Goal: Transaction & Acquisition: Download file/media

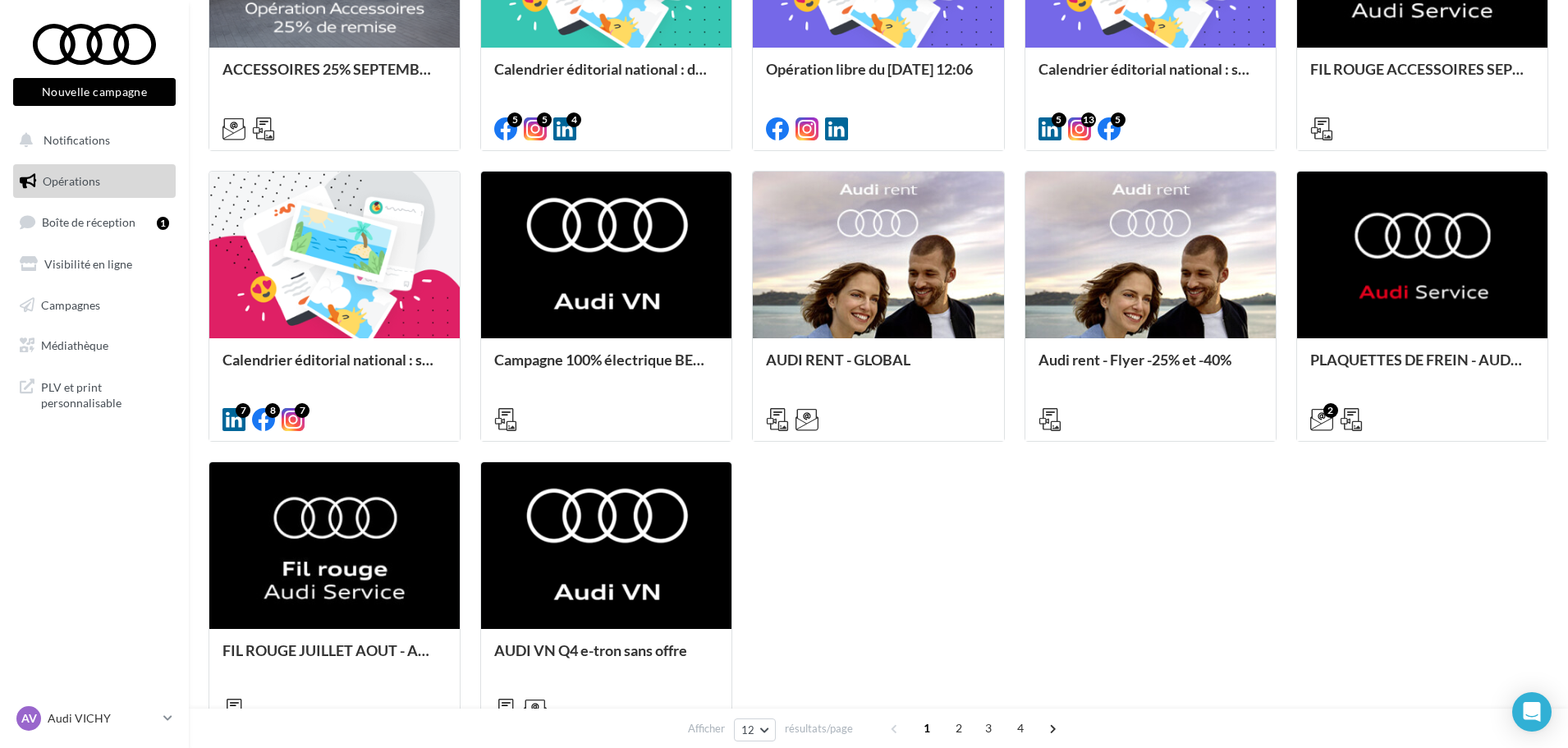
scroll to position [657, 0]
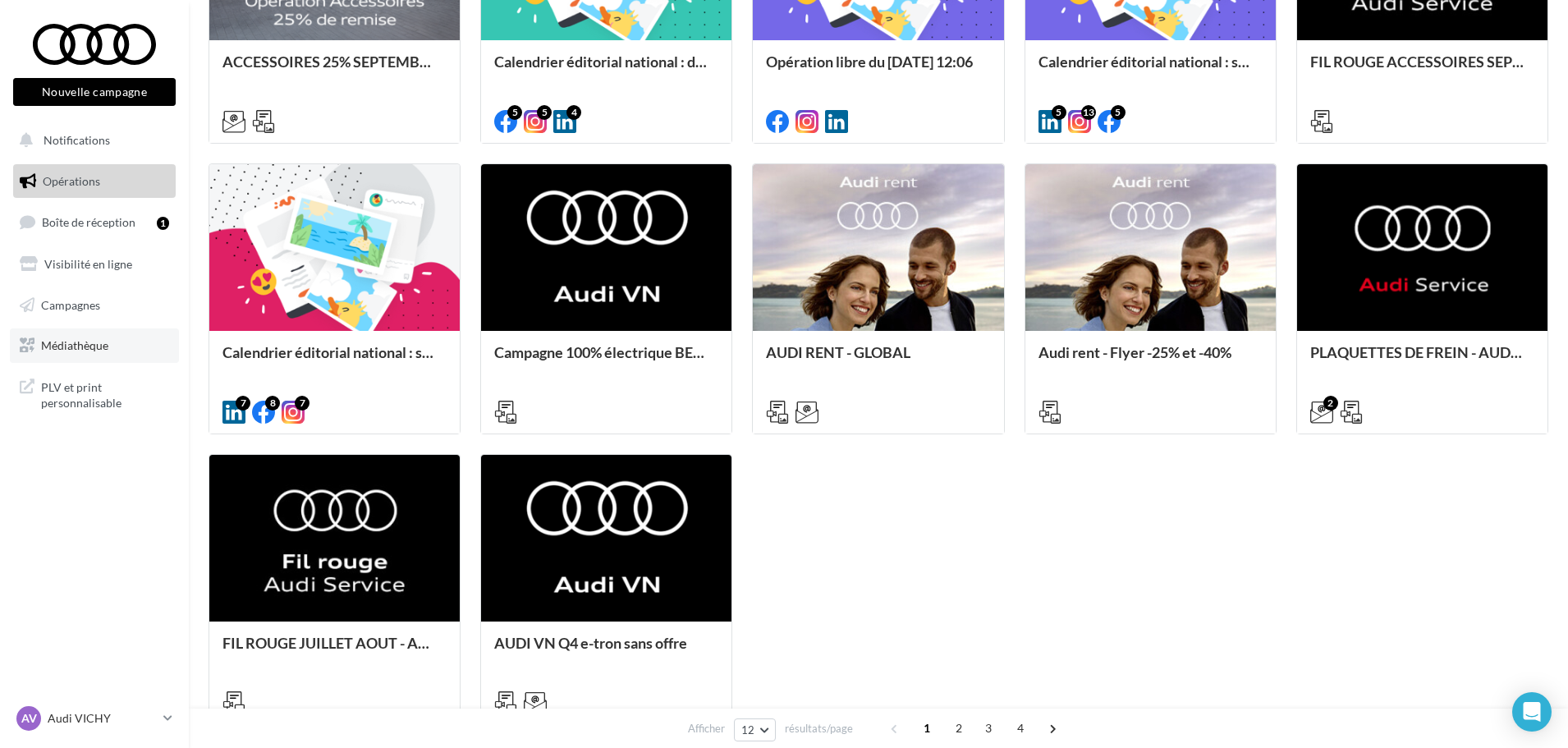
click at [80, 345] on span "Médiathèque" at bounding box center [74, 345] width 68 height 14
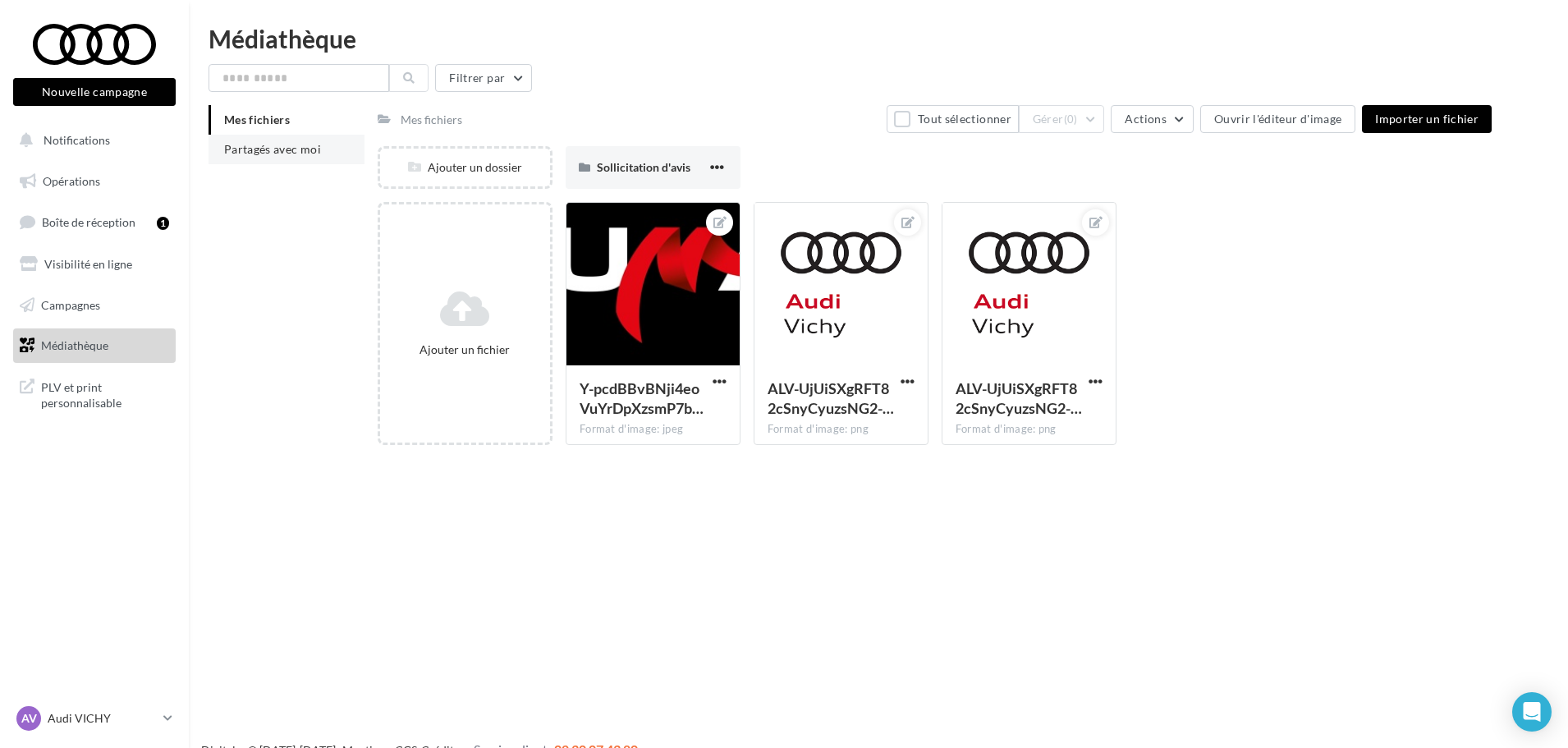
click at [312, 155] on span "Partagés avec moi" at bounding box center [273, 149] width 97 height 14
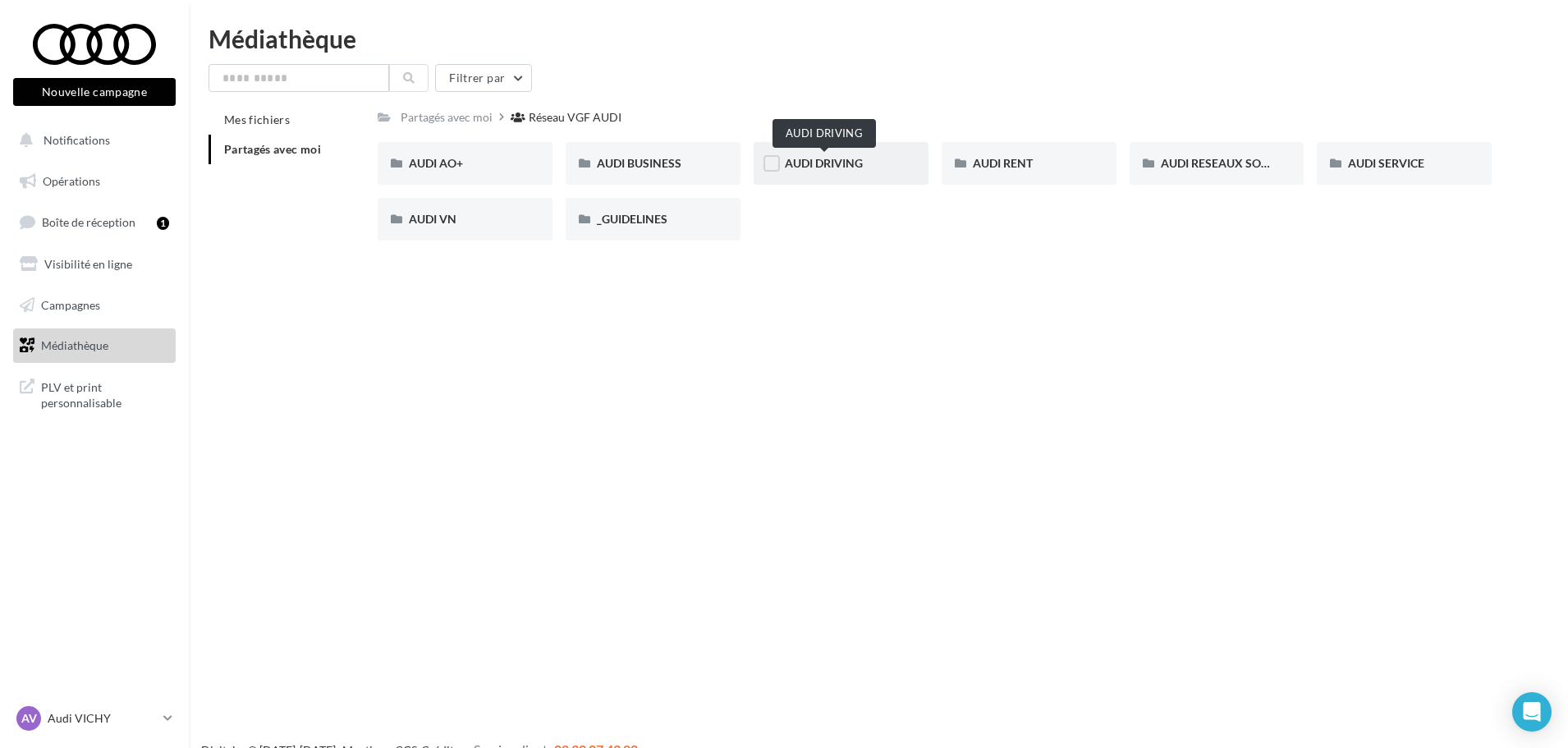
click at [802, 166] on span "AUDI DRIVING" at bounding box center [824, 162] width 78 height 14
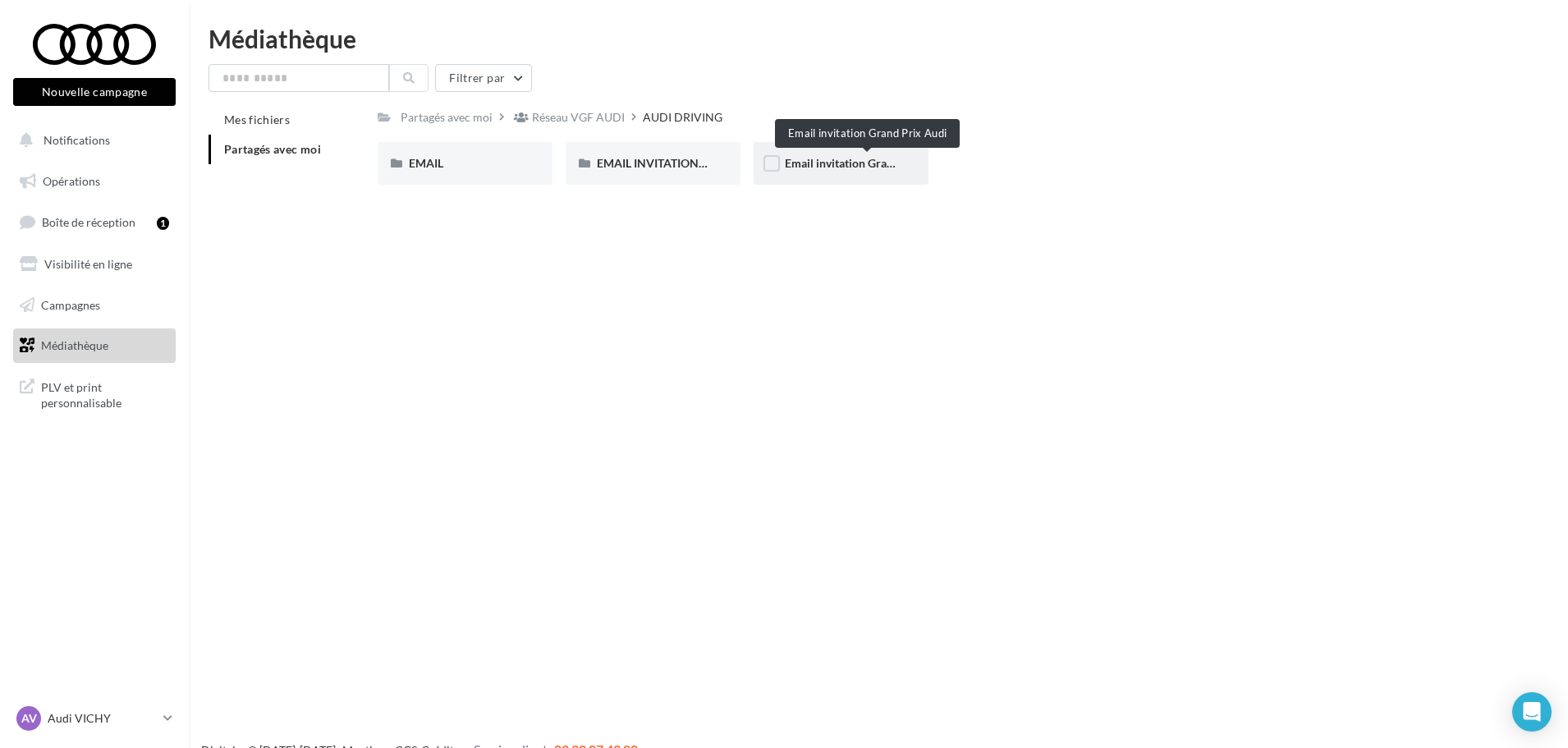
click at [834, 167] on span "Email invitation Grand Prix Audi" at bounding box center [868, 162] width 166 height 14
click at [471, 159] on div "EMAIL" at bounding box center [465, 163] width 112 height 16
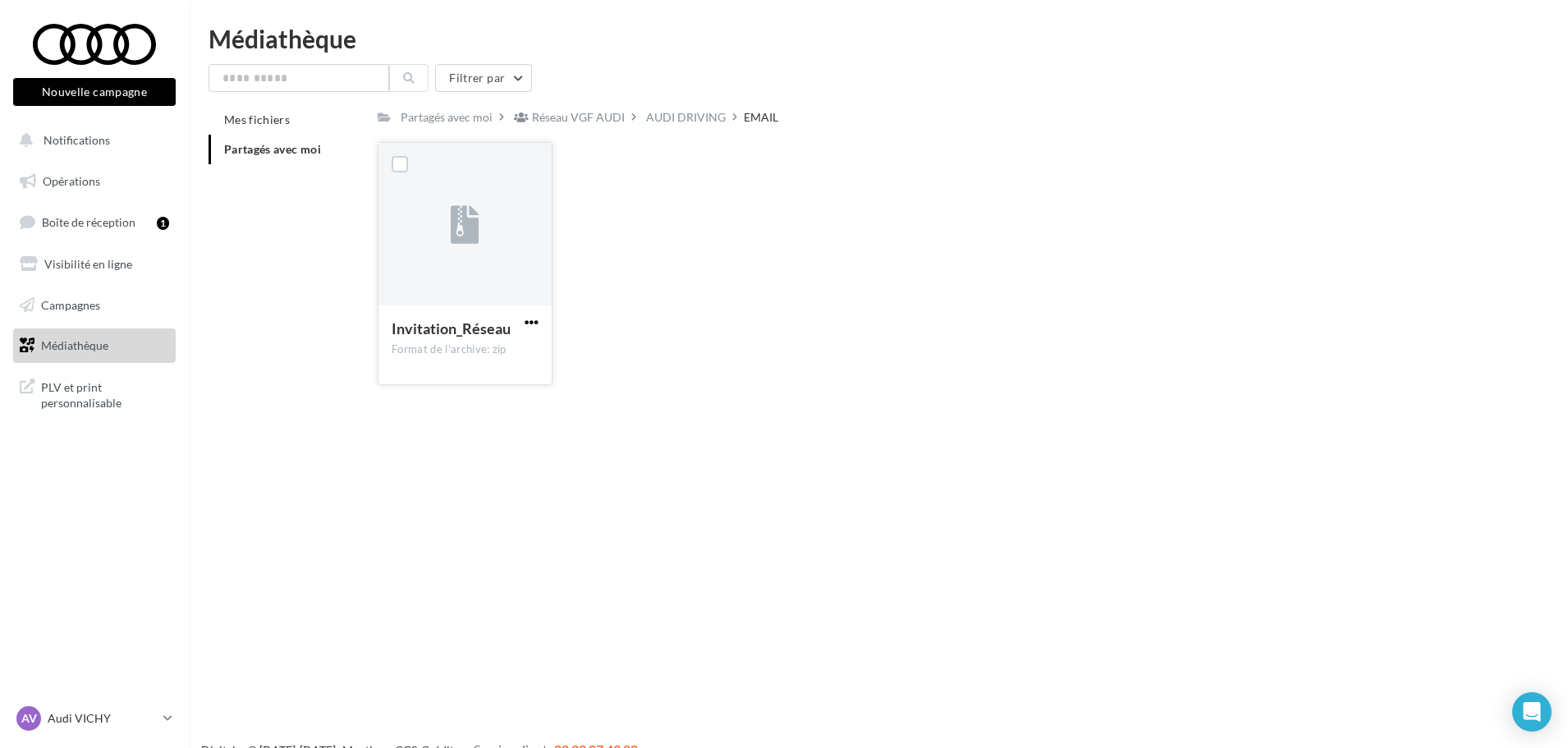
click at [525, 323] on span "button" at bounding box center [532, 322] width 14 height 14
click at [482, 349] on button "Télécharger" at bounding box center [460, 355] width 164 height 43
click at [675, 117] on div "AUDI DRIVING" at bounding box center [686, 117] width 79 height 16
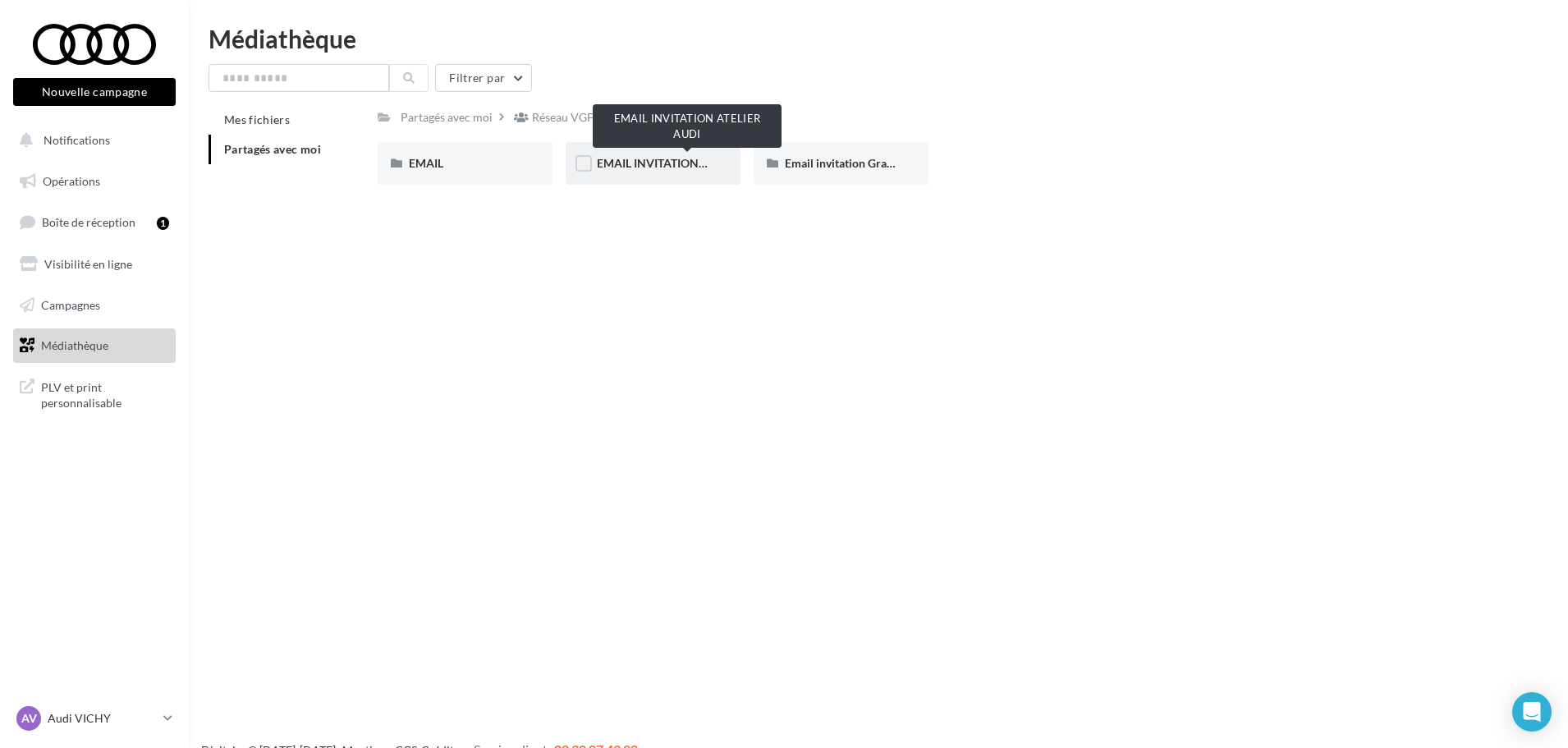
click at [630, 159] on span "EMAIL INVITATION ATELIER AUDI" at bounding box center [686, 162] width 178 height 14
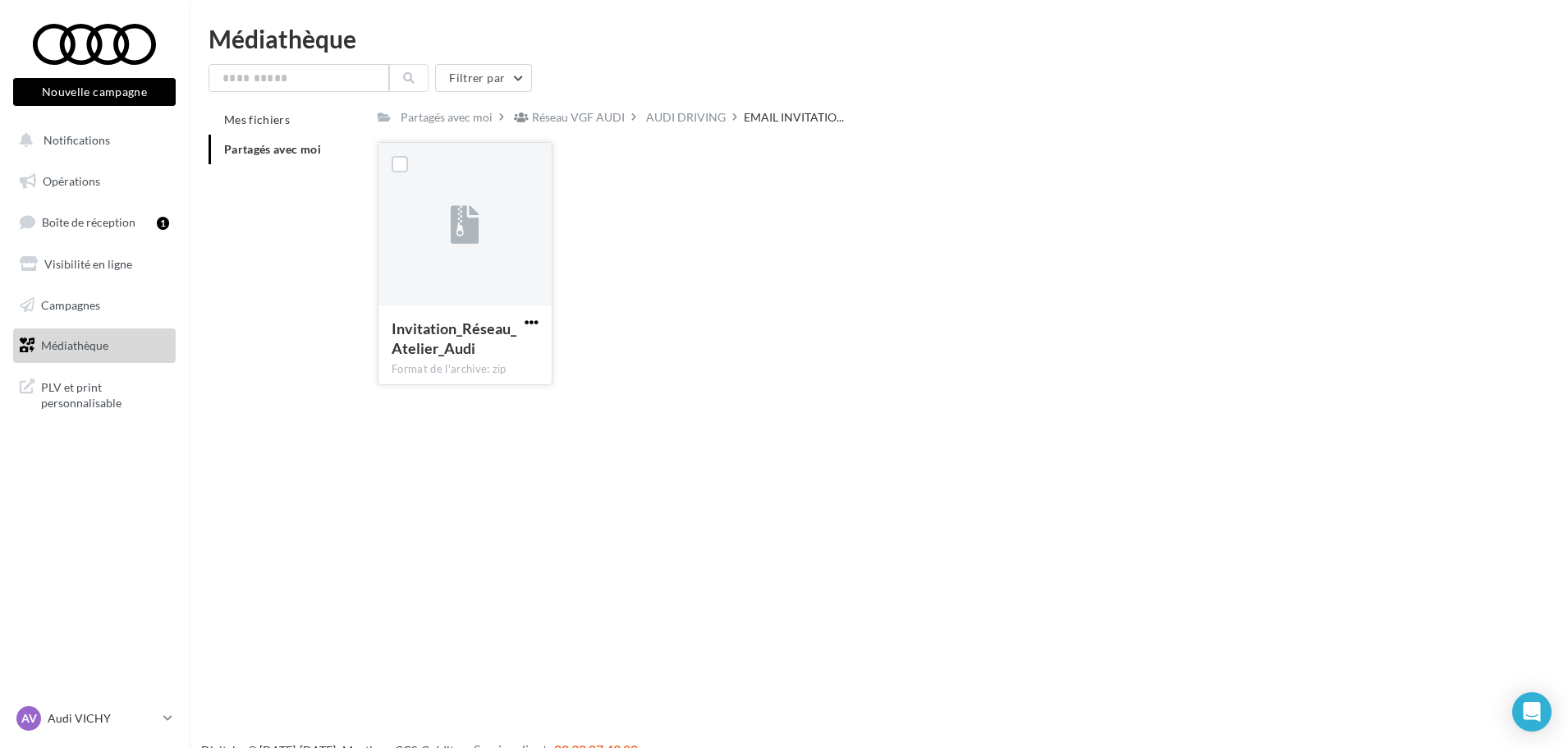
click at [537, 318] on span "button" at bounding box center [532, 322] width 14 height 14
click at [500, 358] on button "Télécharger" at bounding box center [460, 355] width 164 height 43
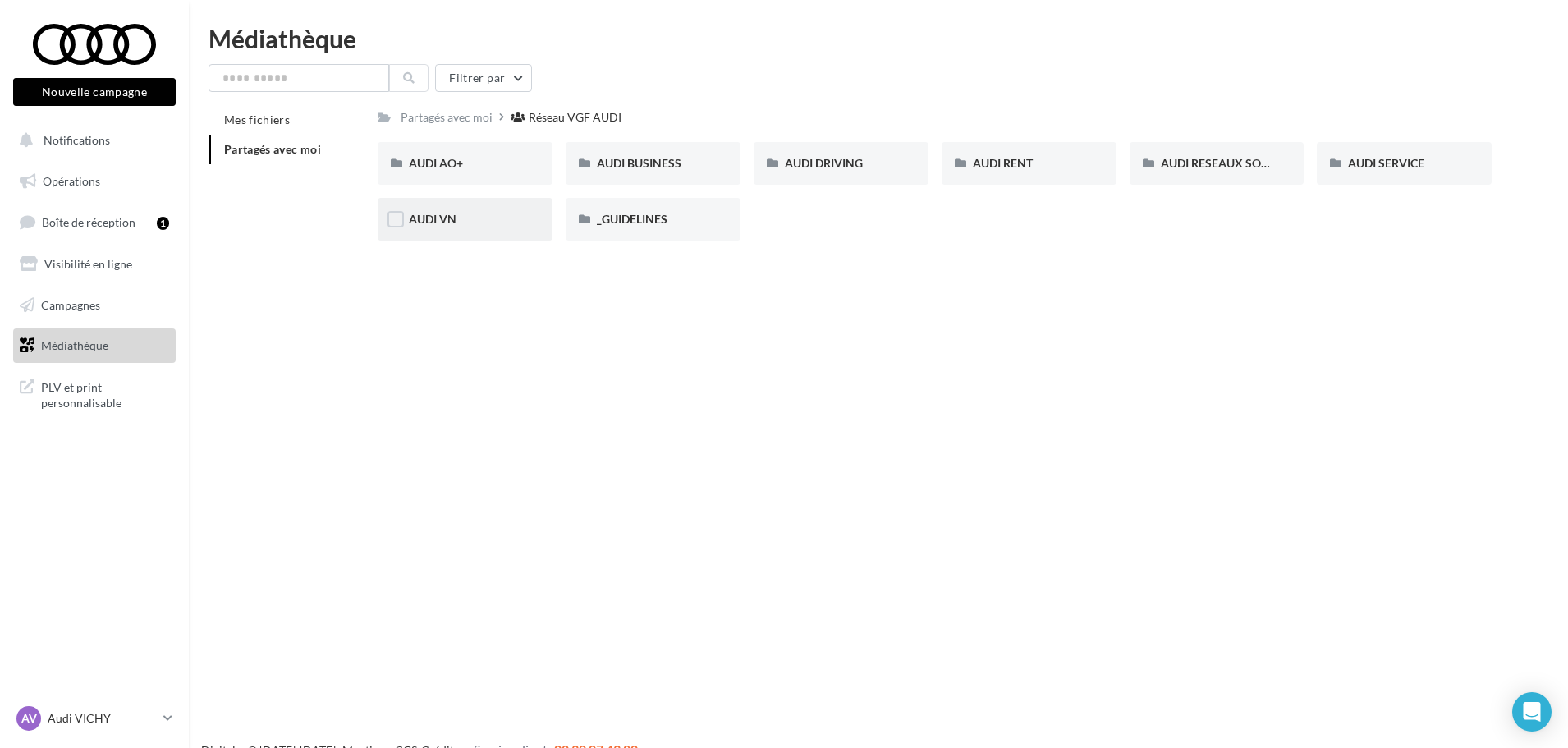
click at [464, 213] on div "AUDI VN" at bounding box center [465, 218] width 112 height 16
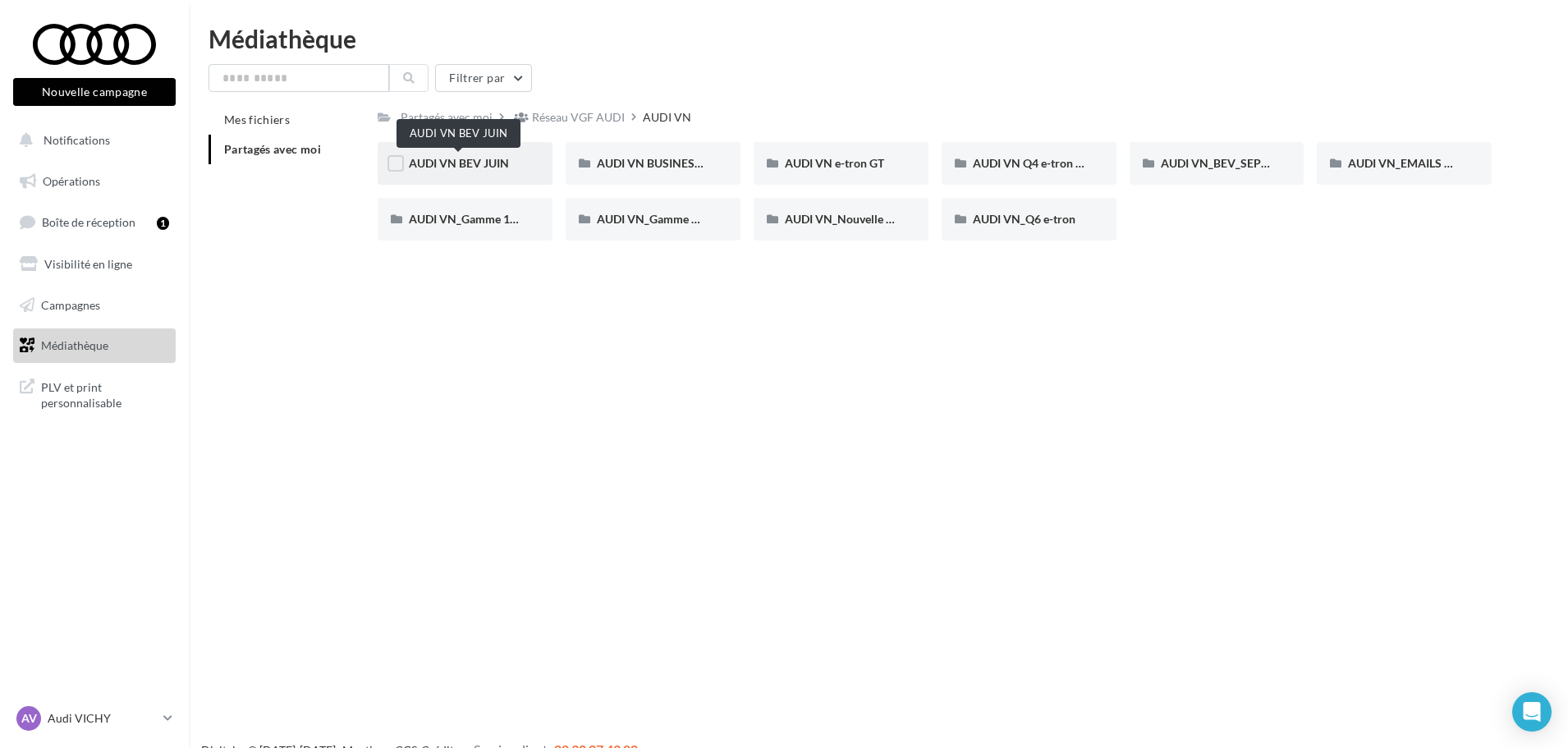
click at [493, 160] on span "AUDI VN BEV JUIN" at bounding box center [459, 162] width 101 height 14
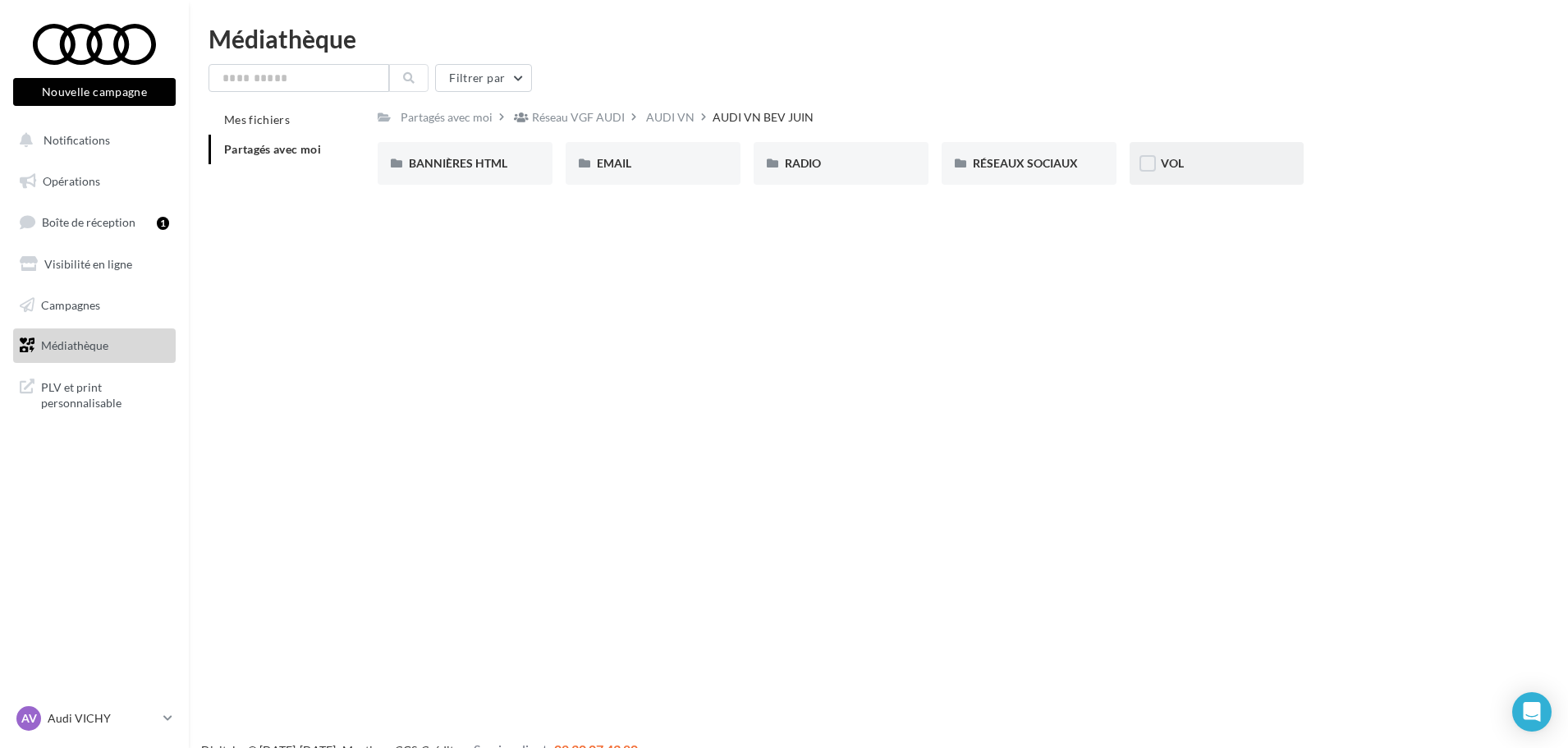
click at [1203, 168] on div "VOL" at bounding box center [1217, 163] width 112 height 16
